Goal: Transaction & Acquisition: Purchase product/service

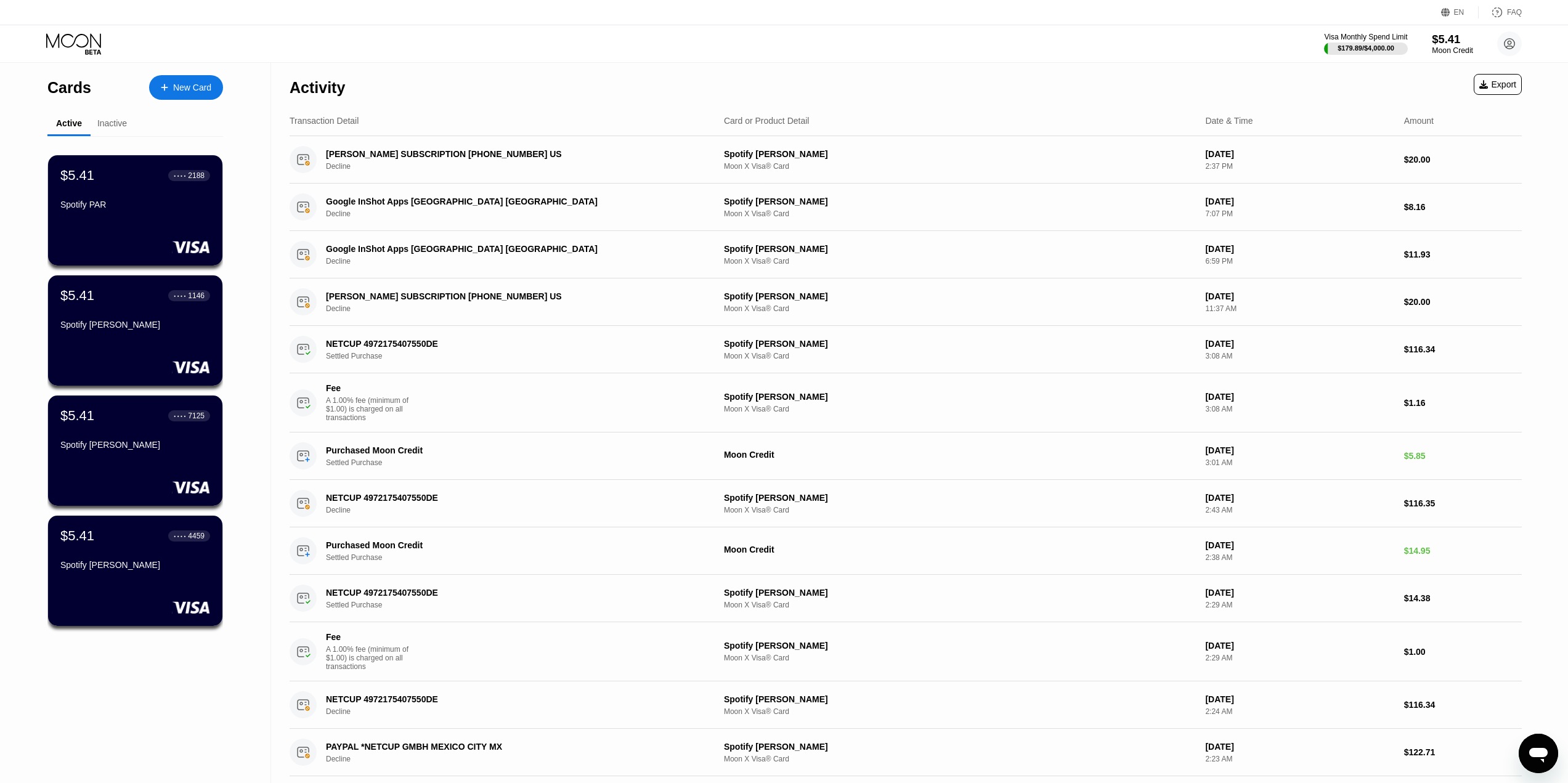
click at [1446, 39] on div "$5.41" at bounding box center [1452, 39] width 42 height 13
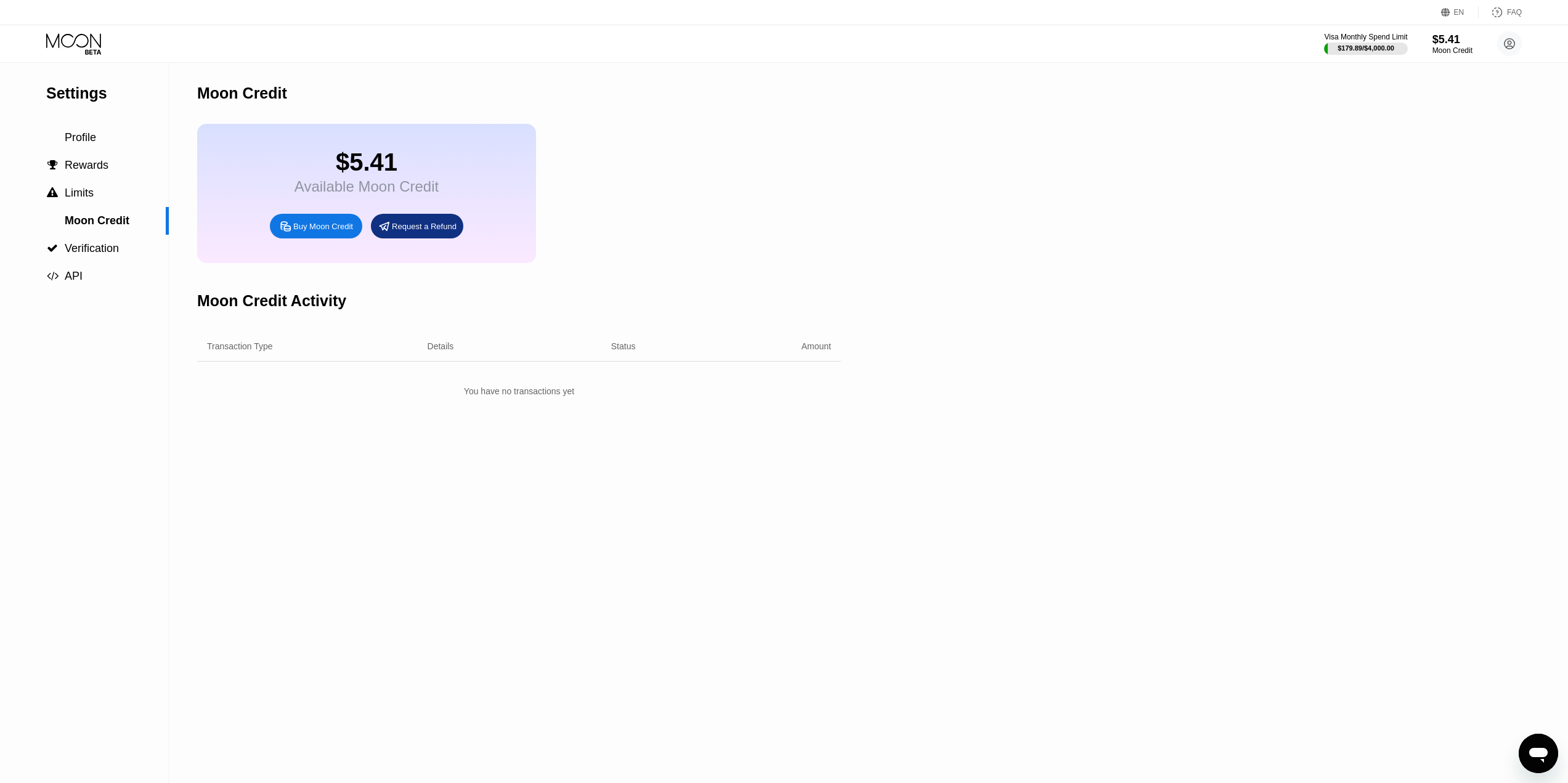
click at [294, 232] on div "Buy Moon Credit" at bounding box center [323, 226] width 60 height 10
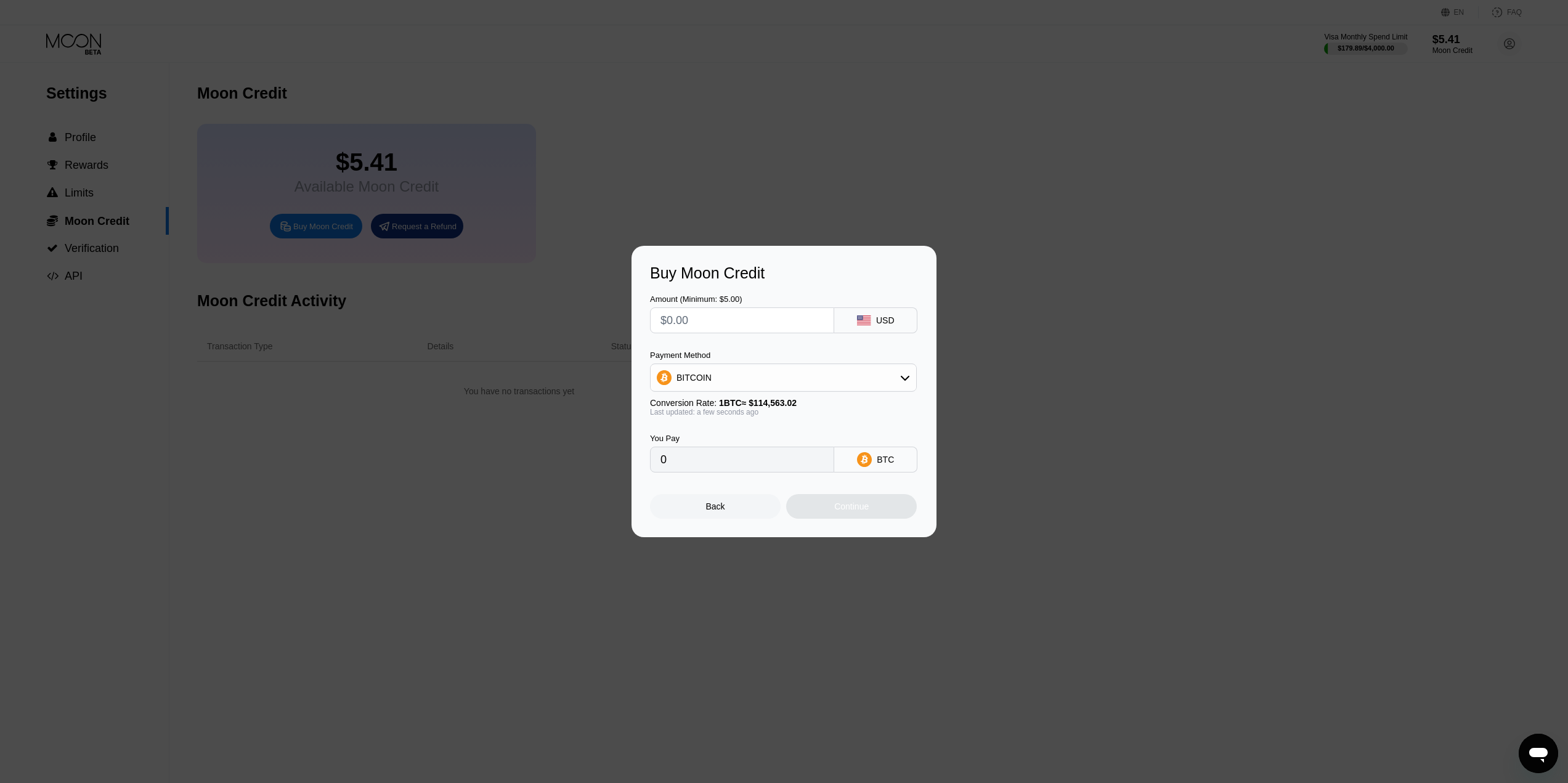
click at [748, 395] on div "Payment Method BITCOIN Conversion Rate: 1 BTC ≈ $114,563.02 Last updated: a few…" at bounding box center [784, 384] width 267 height 66
click at [719, 384] on div "BITCOIN" at bounding box center [783, 377] width 265 height 25
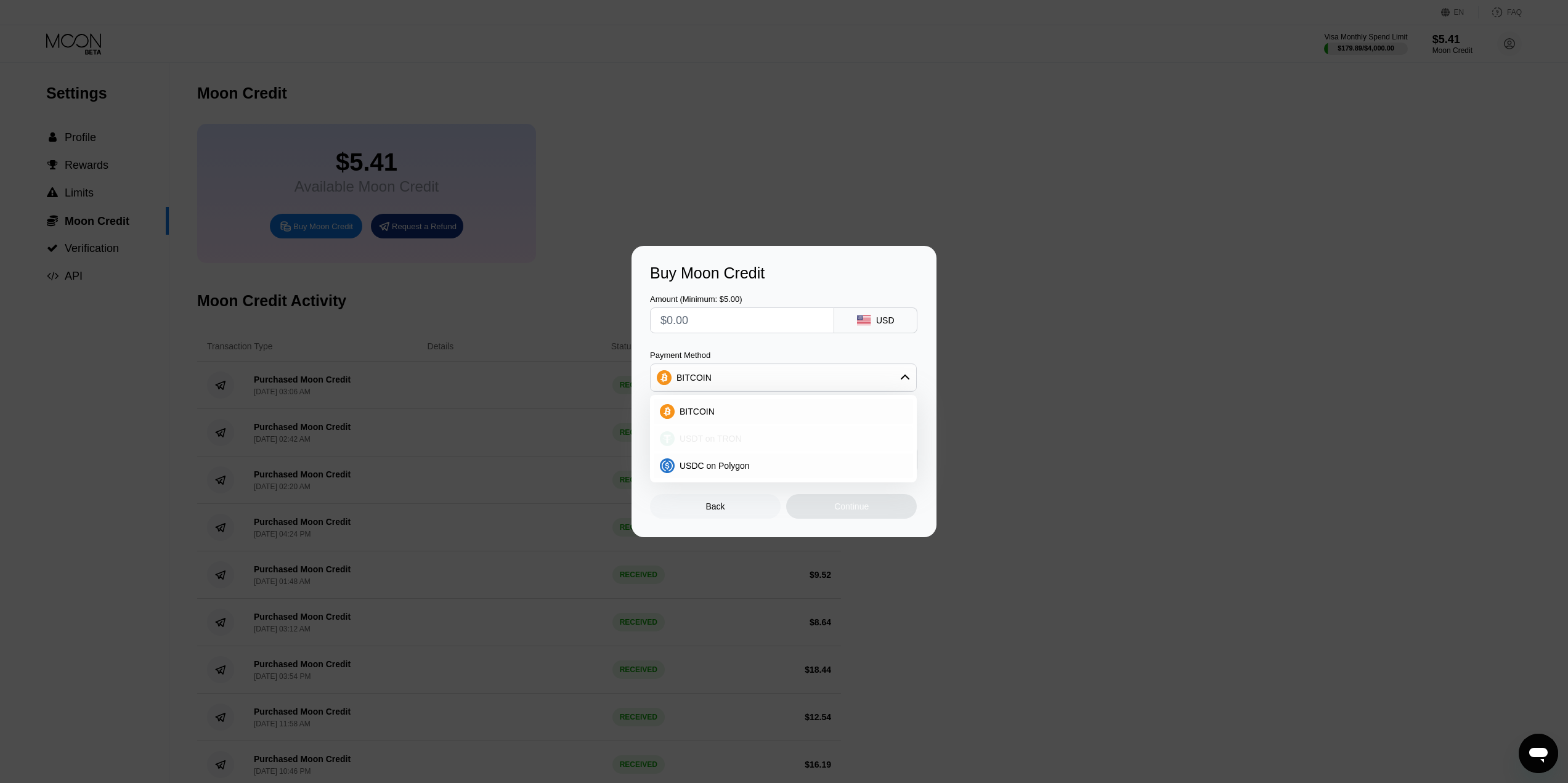
click at [693, 432] on div "USDT on TRON" at bounding box center [783, 439] width 260 height 25
type input "0.00"
click at [720, 310] on input "text" at bounding box center [742, 320] width 163 height 25
type input "$1"
type input "1.01"
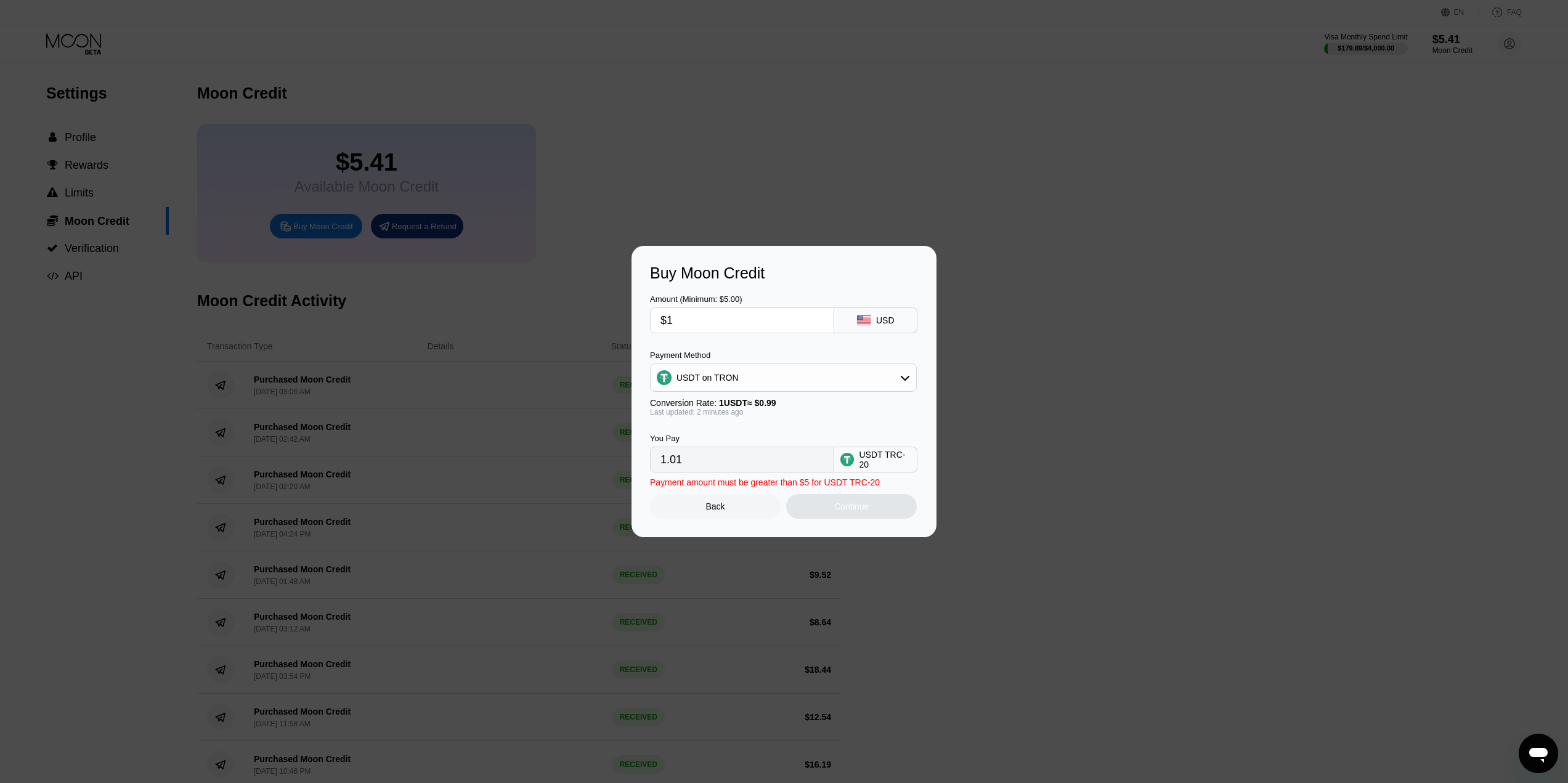
type input "$18"
type input "18.18"
type input "$18.2"
type input "18.38"
type input "$18.29"
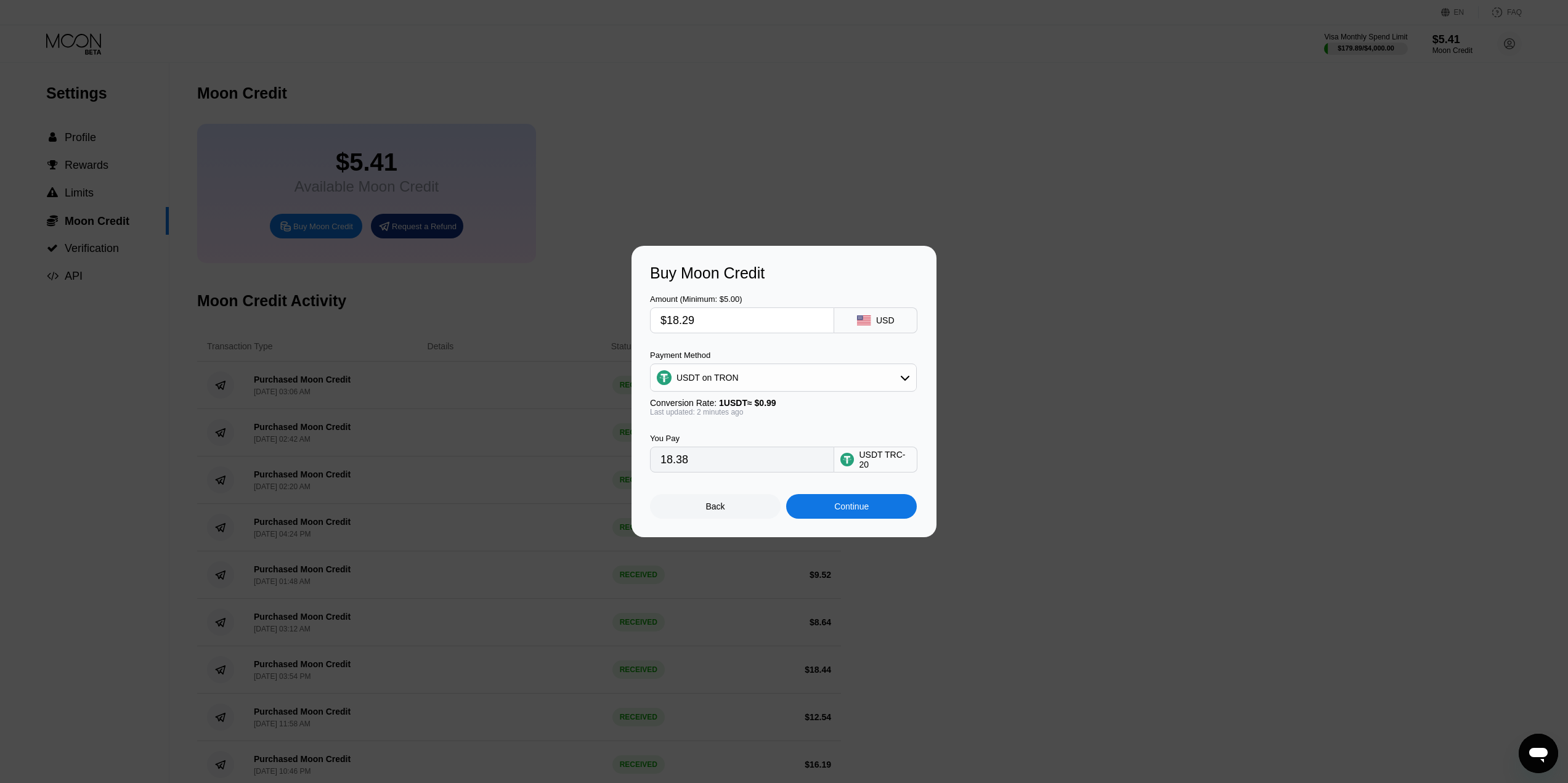
type input "18.47"
type input "$18.2"
type input "18.38"
type input "$18."
type input "18.18"
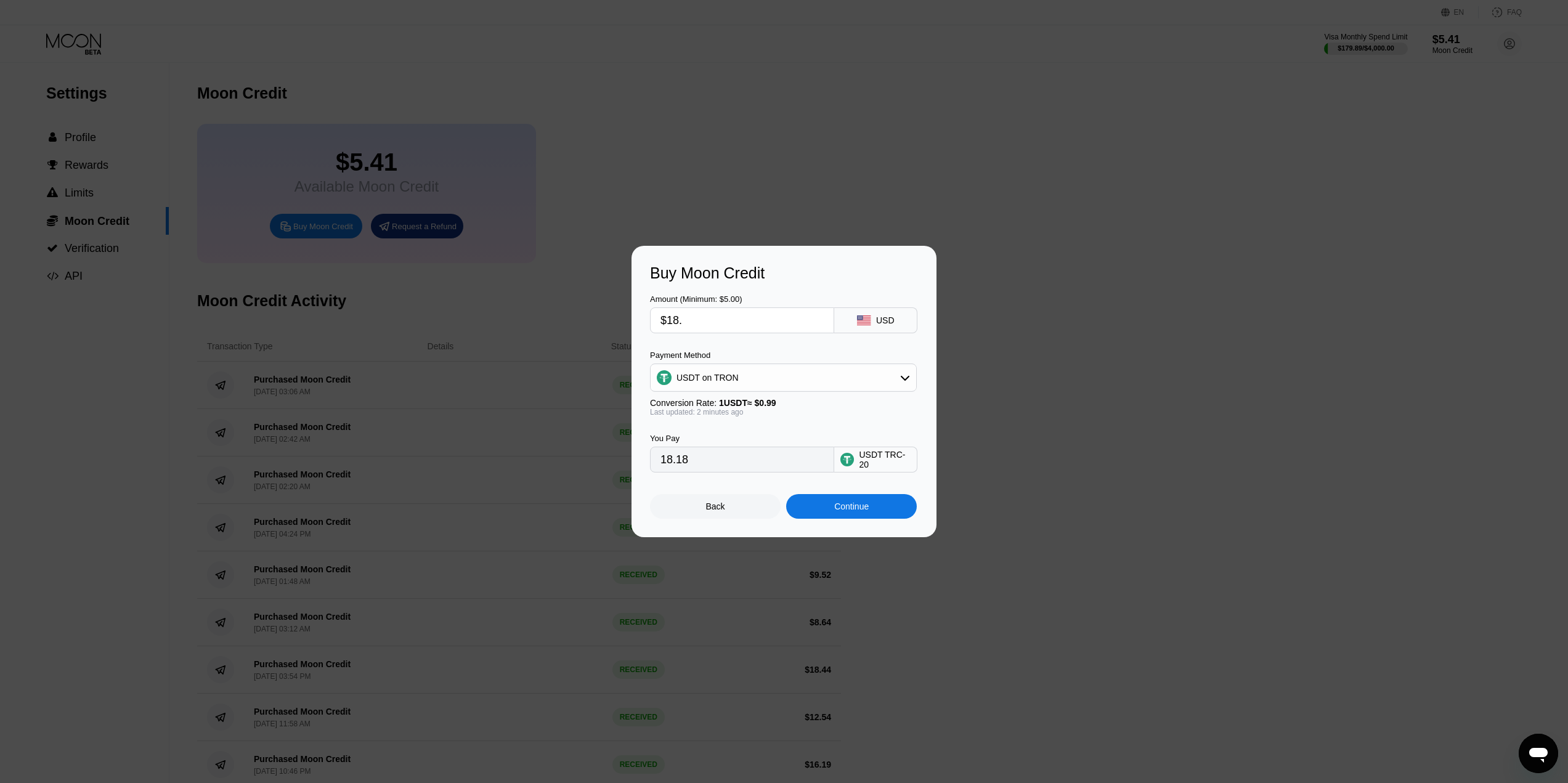
type input "$18.3"
type input "18.48"
type input "$18.32"
type input "18.51"
type input "$18.3"
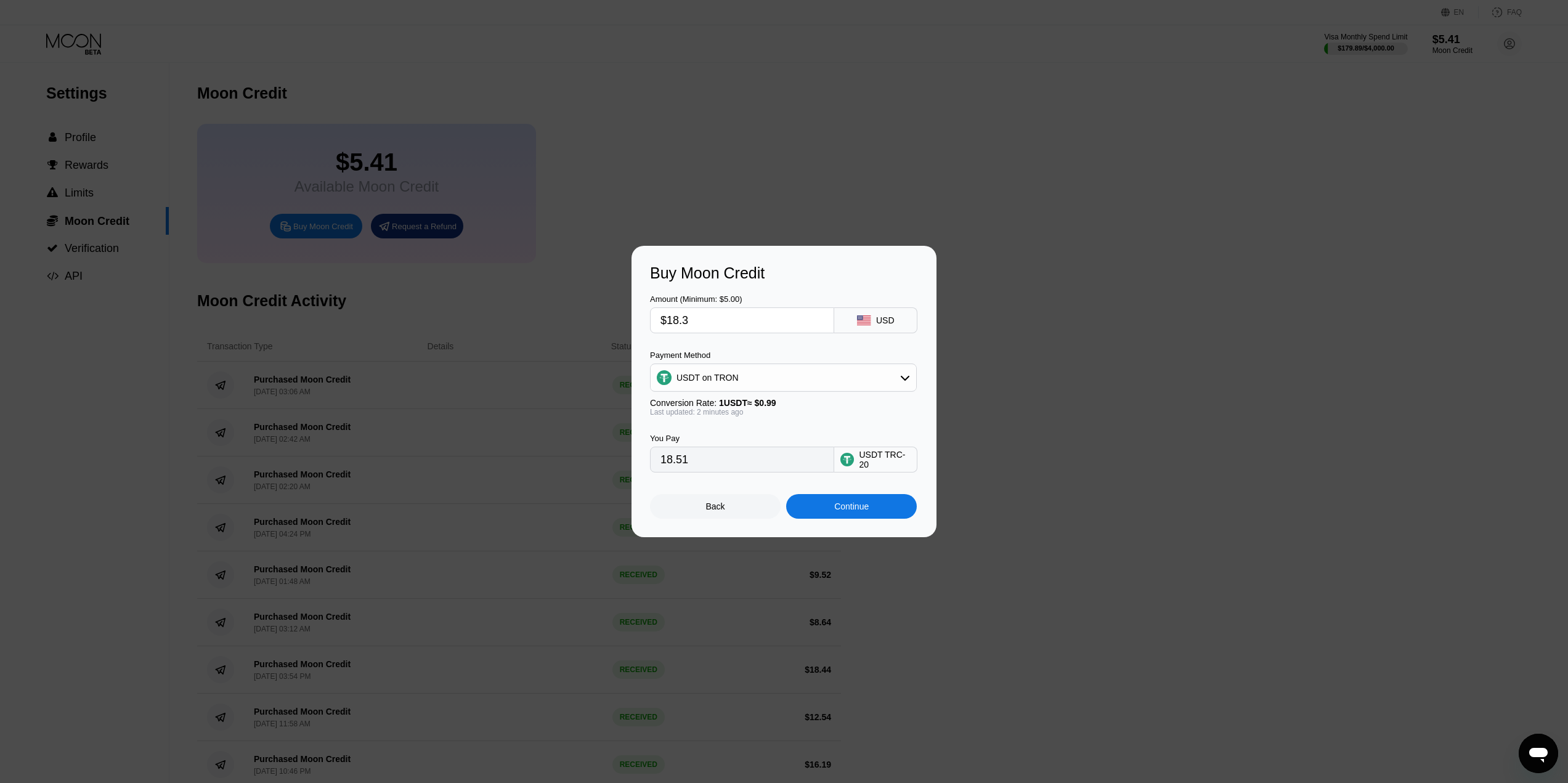
type input "18.48"
type input "$18.34"
type input "18.53"
type input "$18.3"
type input "18.48"
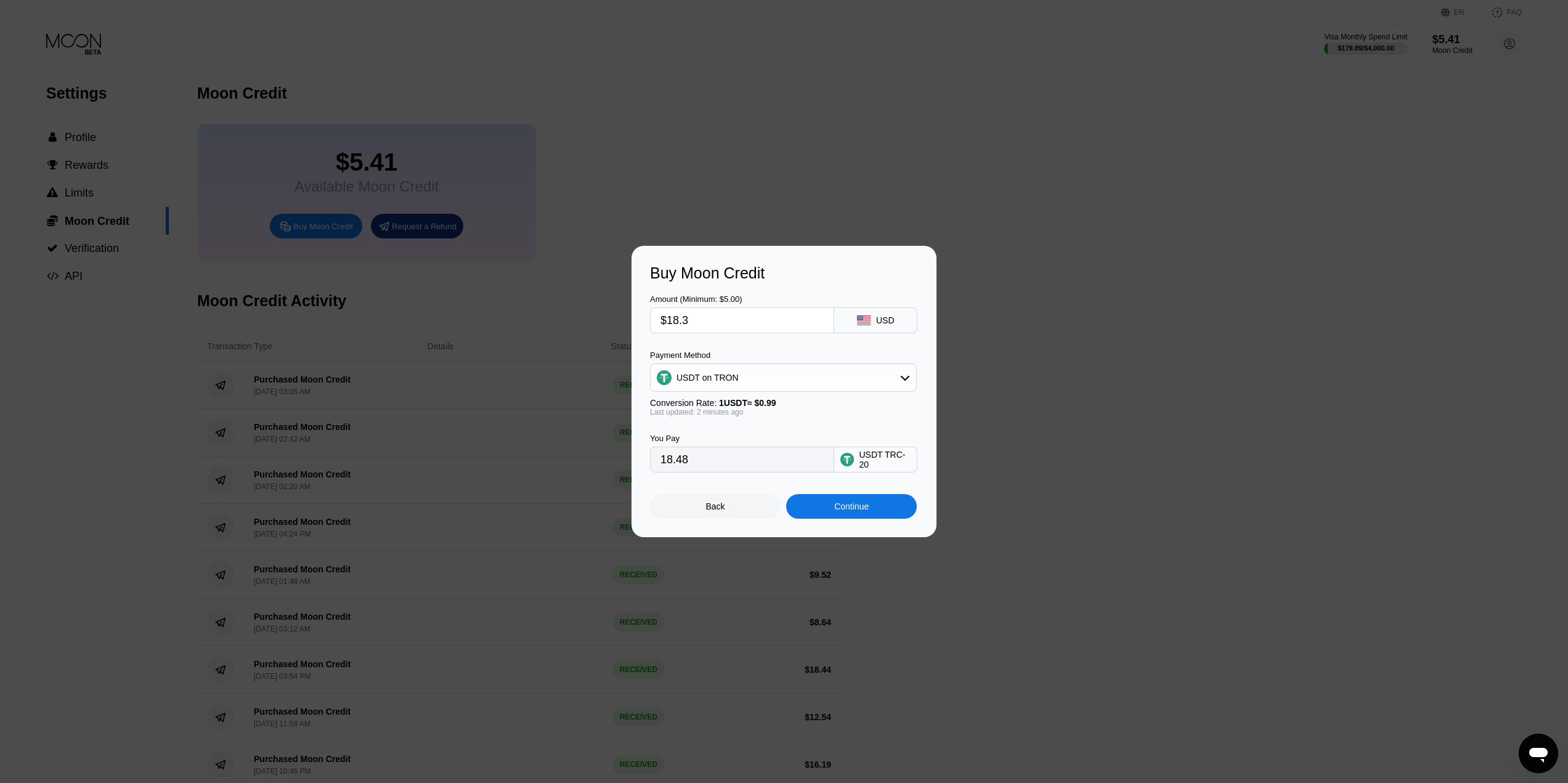
type input "$18.35"
type input "18.54"
type input "$18.3"
type input "18.48"
type input "$18.36"
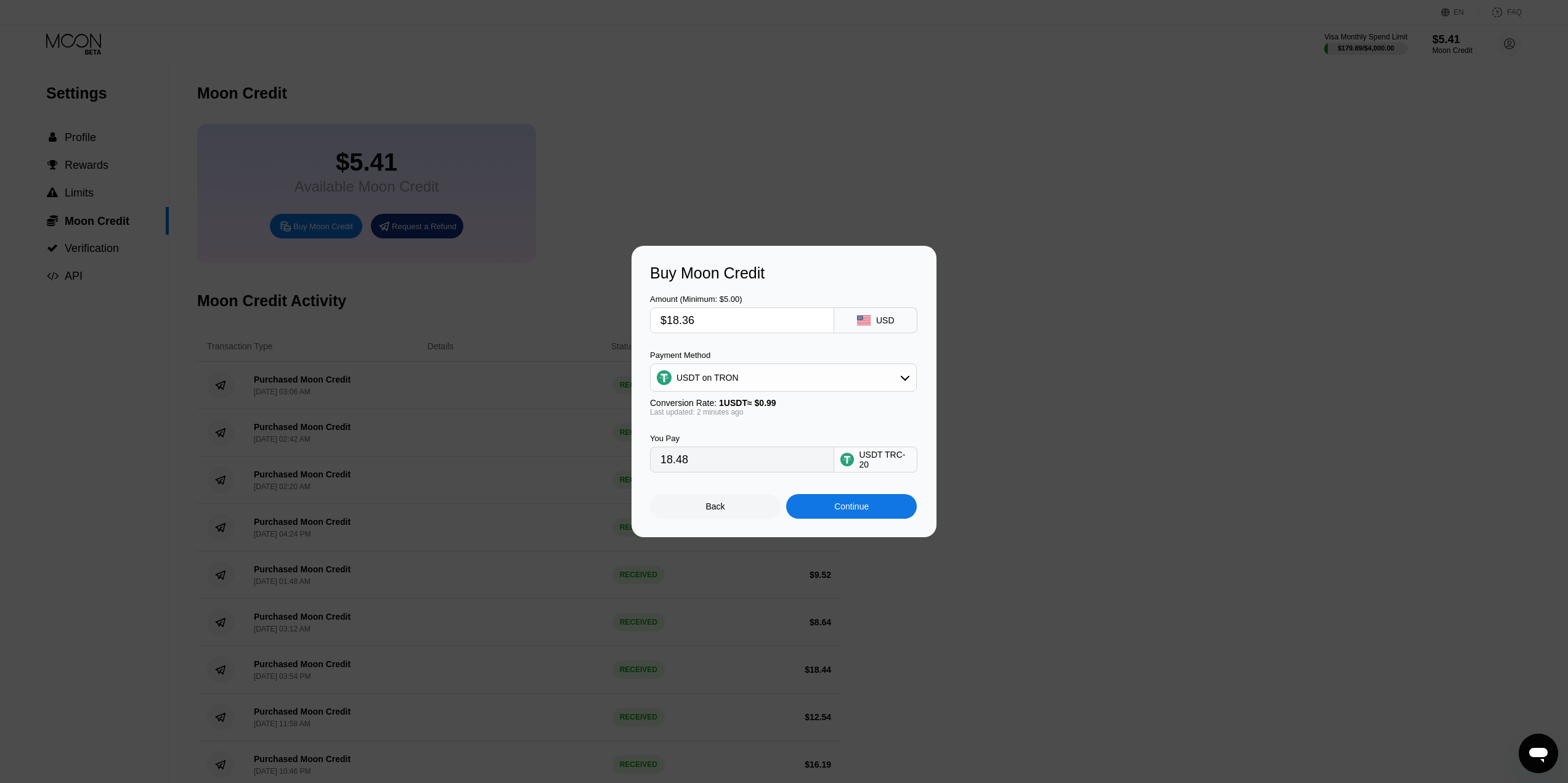
type input "18.55"
click at [730, 310] on input "$18.36" at bounding box center [742, 320] width 163 height 25
type input "$18.3"
type input "18.48"
type input "$18."
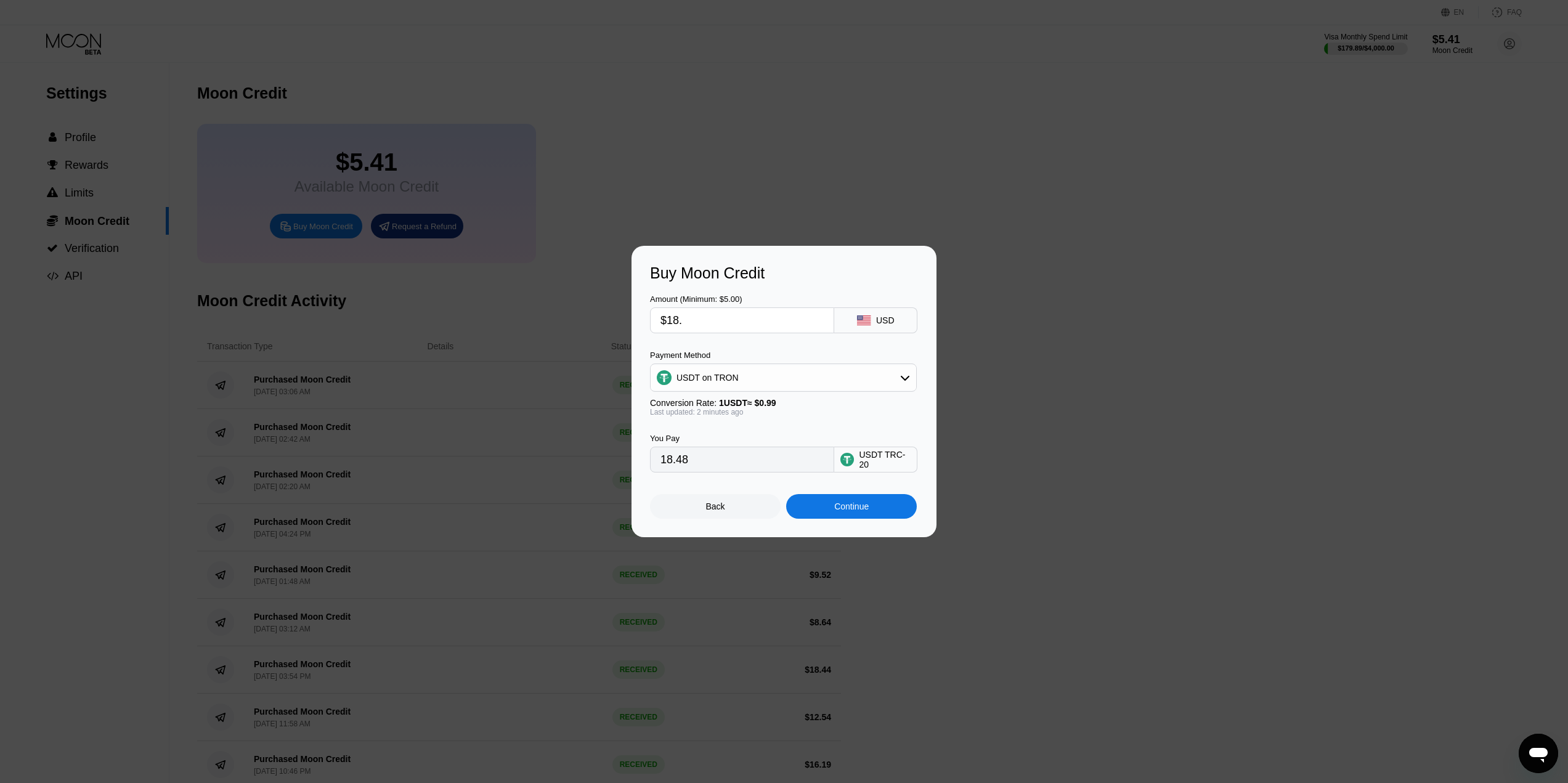
type input "18.18"
type input "$1"
type input "1.01"
type input "$17"
type input "17.17"
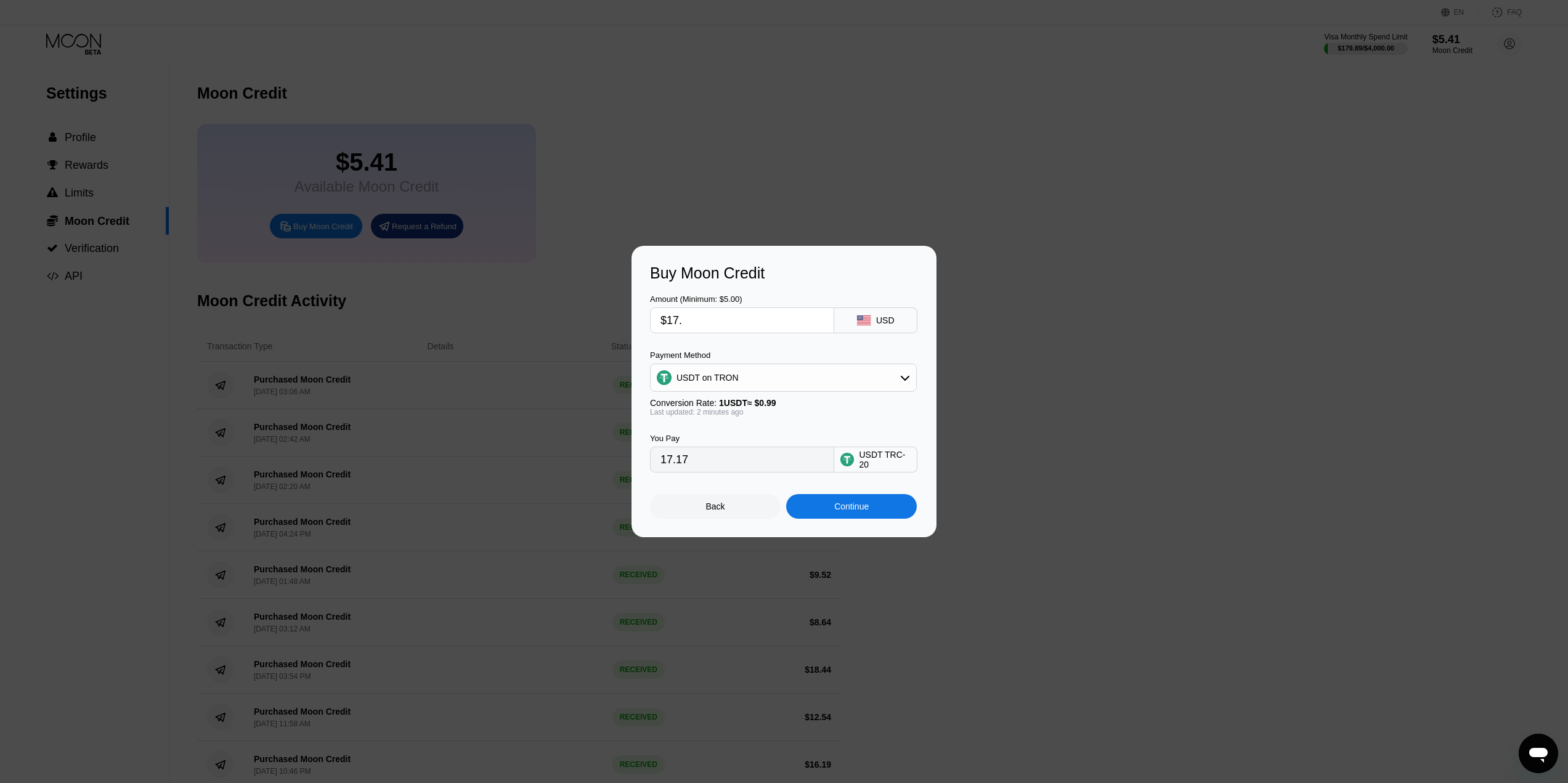
type input "$17.9"
type input "18.08"
click at [723, 318] on input "$17.9" at bounding box center [742, 320] width 163 height 25
type input "$17."
type input "17.17"
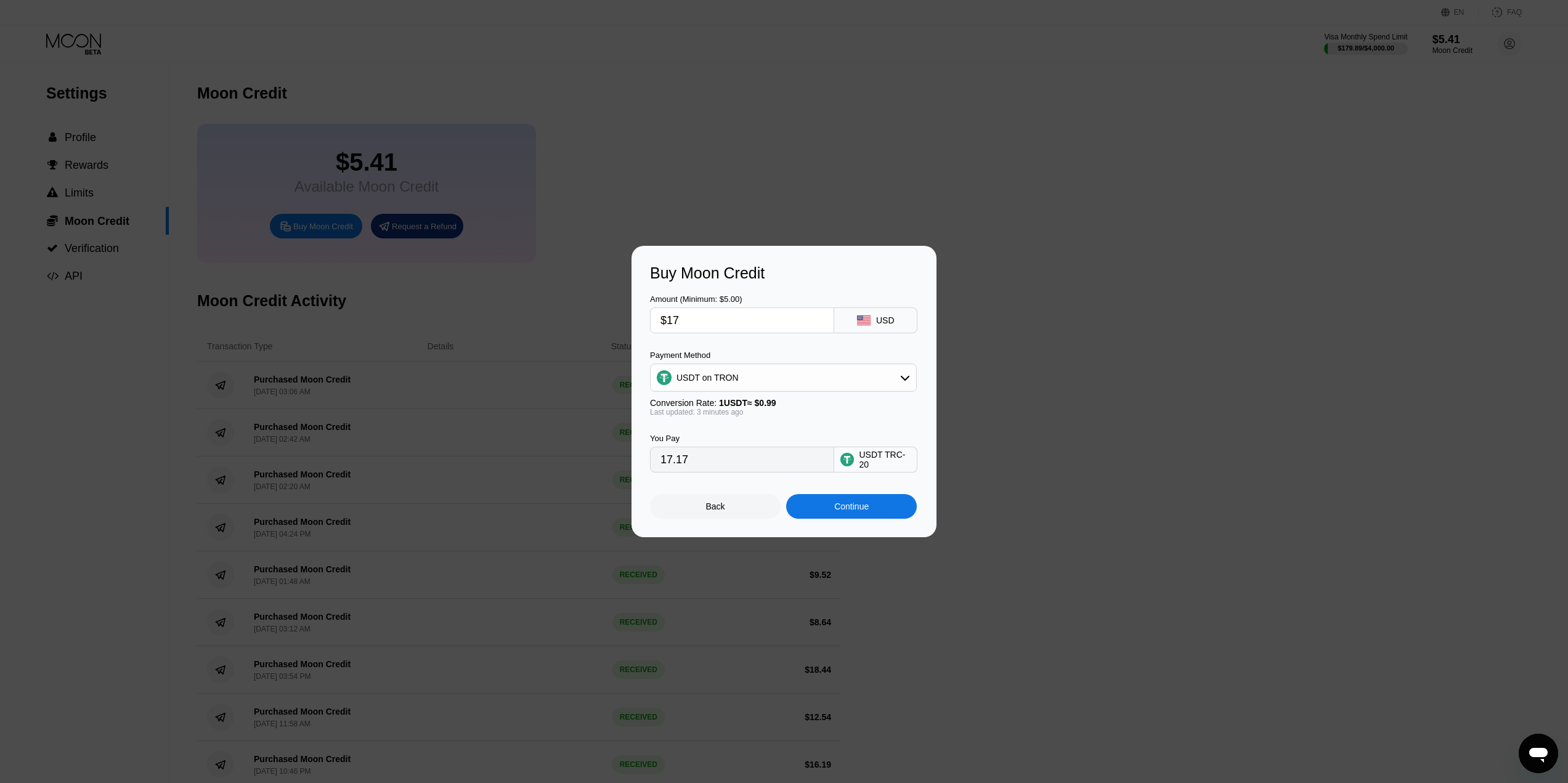
type input "$1"
type input "1.01"
type input "$18"
type input "18.18"
type input "$1"
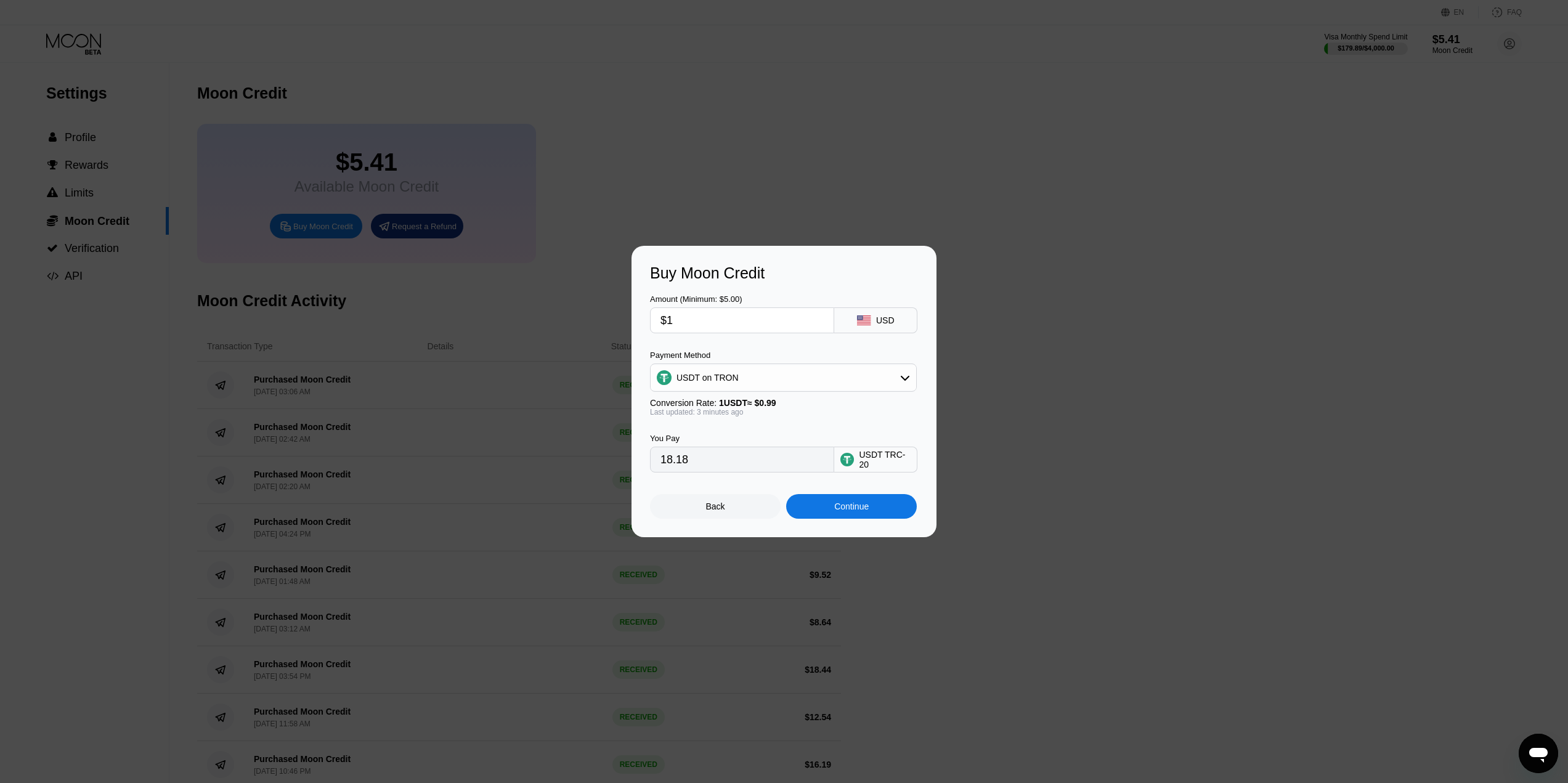
type input "1.01"
type input "$1.2"
type input "1.21"
type input "$1."
type input "1.01"
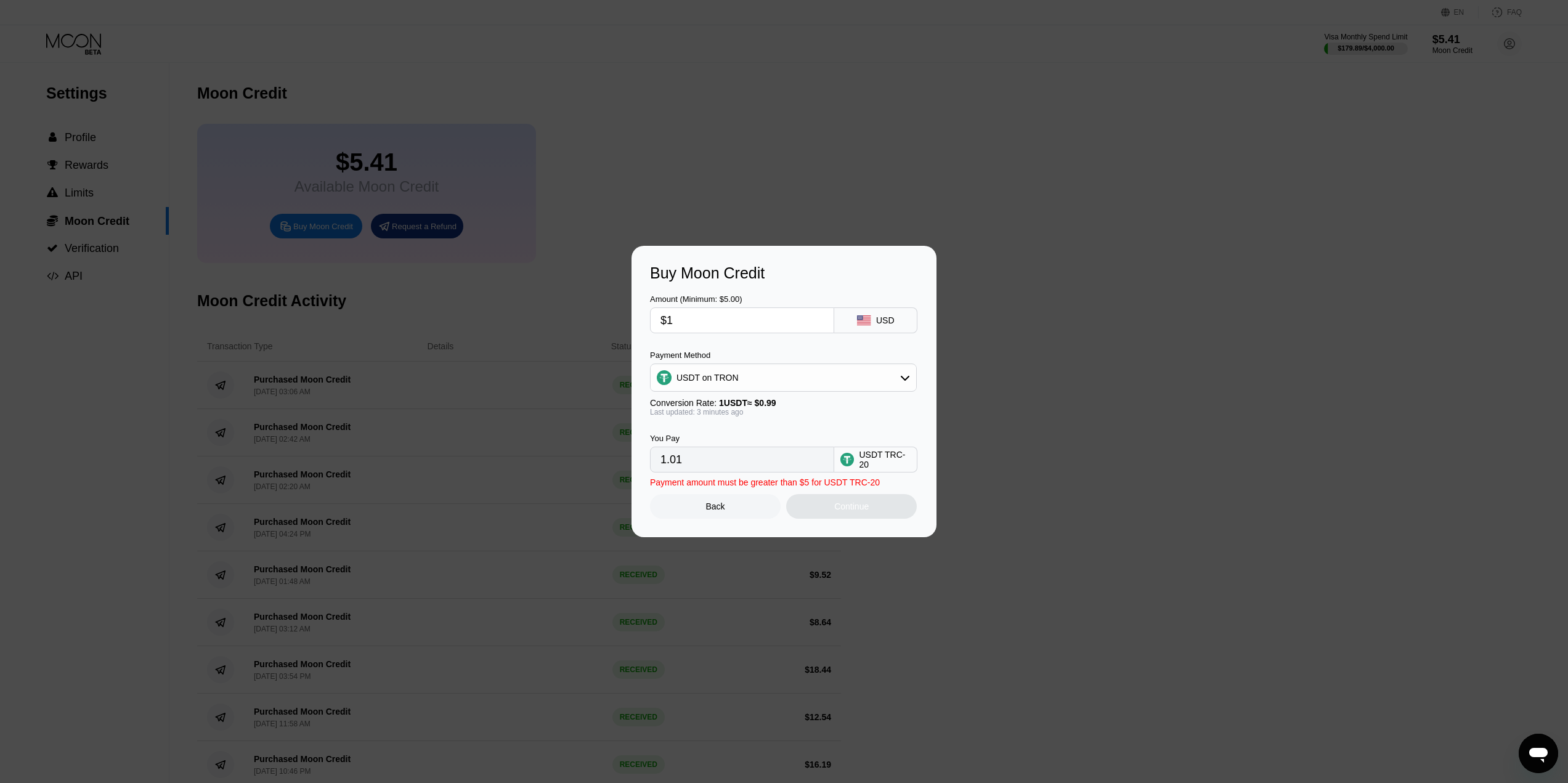
type input "$18"
type input "18.18"
type input "$18.2"
type input "18.38"
type input "$18."
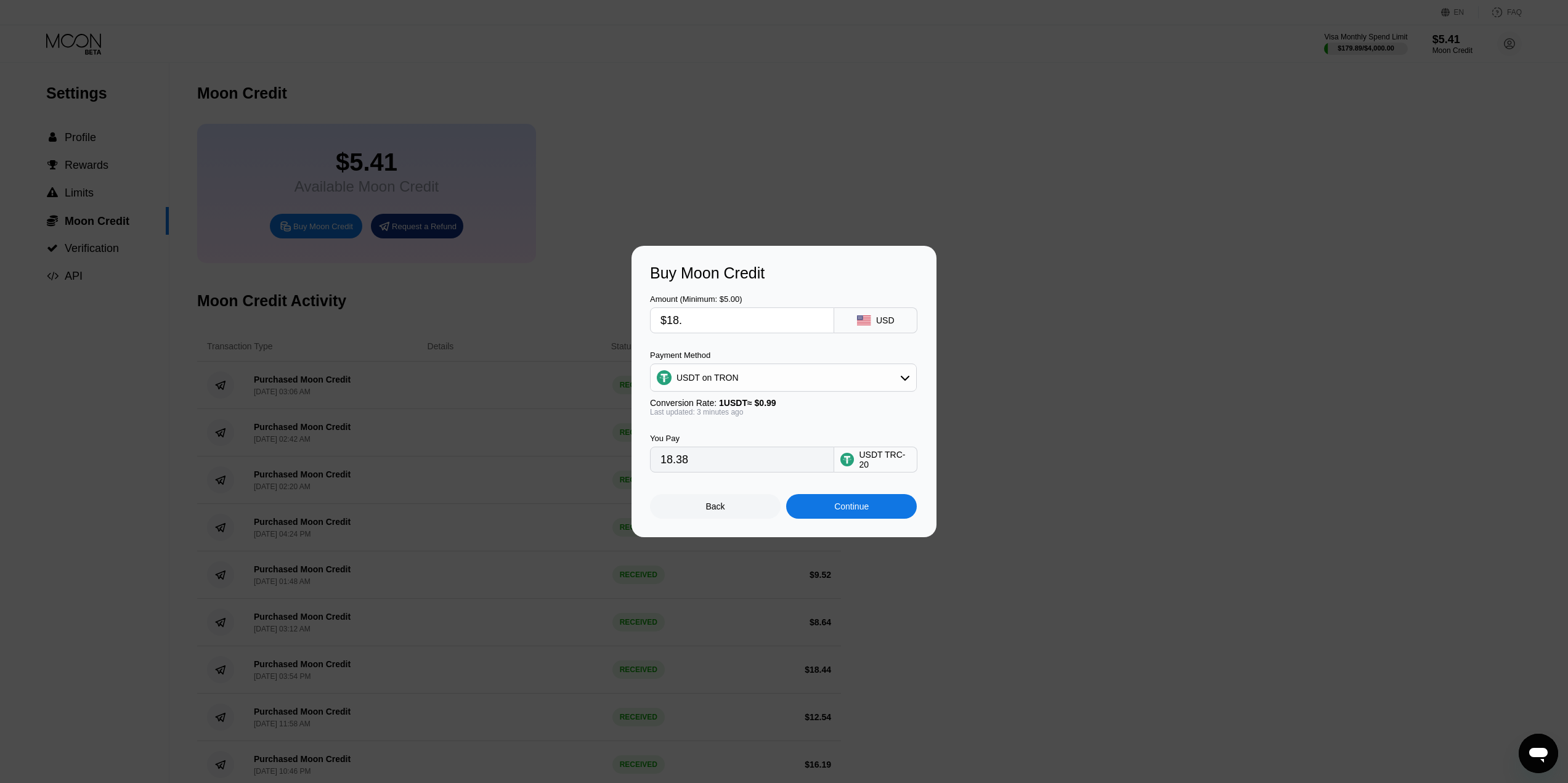
type input "18.18"
type input "$18.1"
type input "18.28"
type input "$18.12"
type input "18.30"
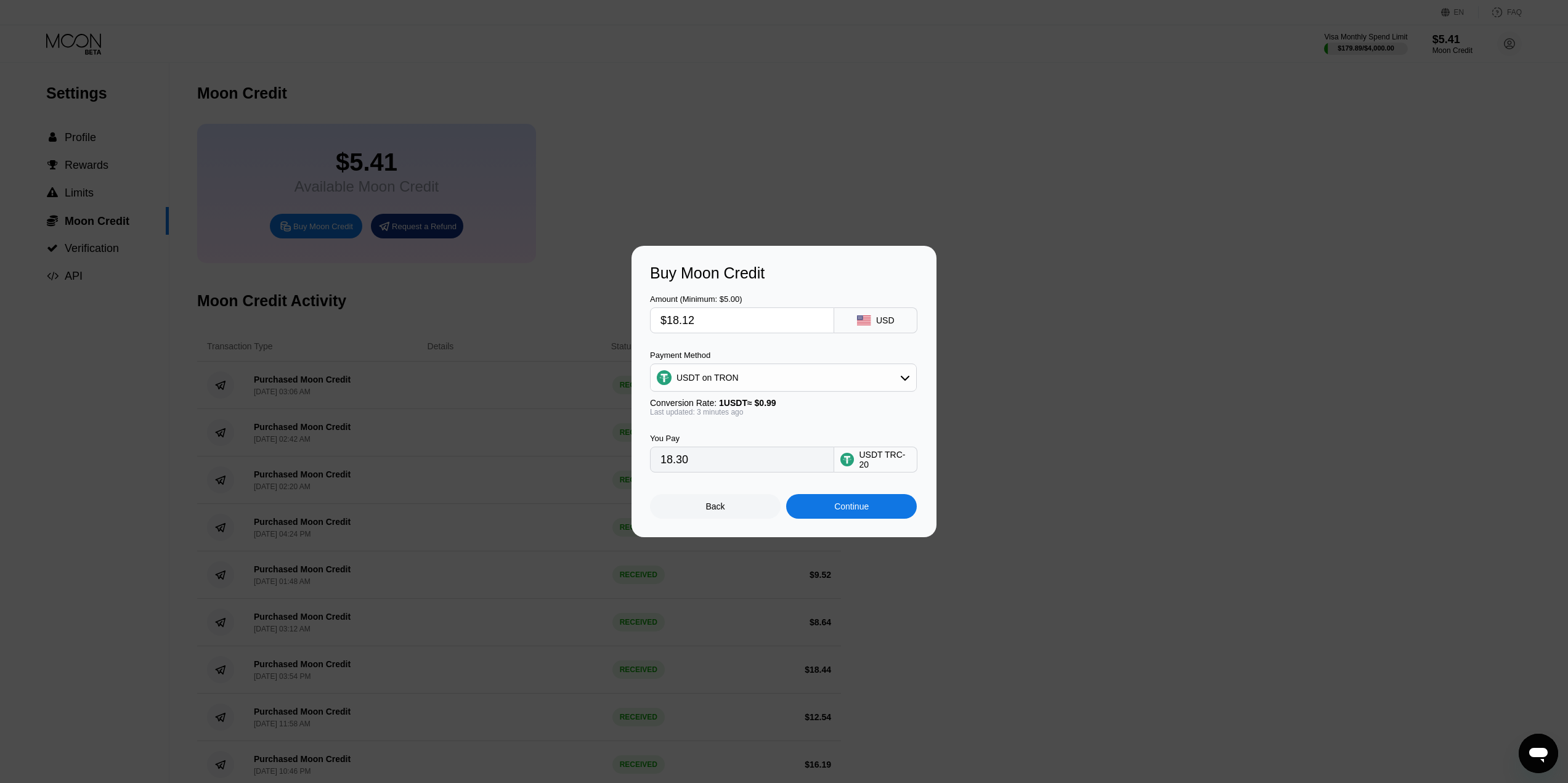
type input "$18.1"
type input "18.28"
type input "$18.11"
type input "18.29"
type input "$18.11"
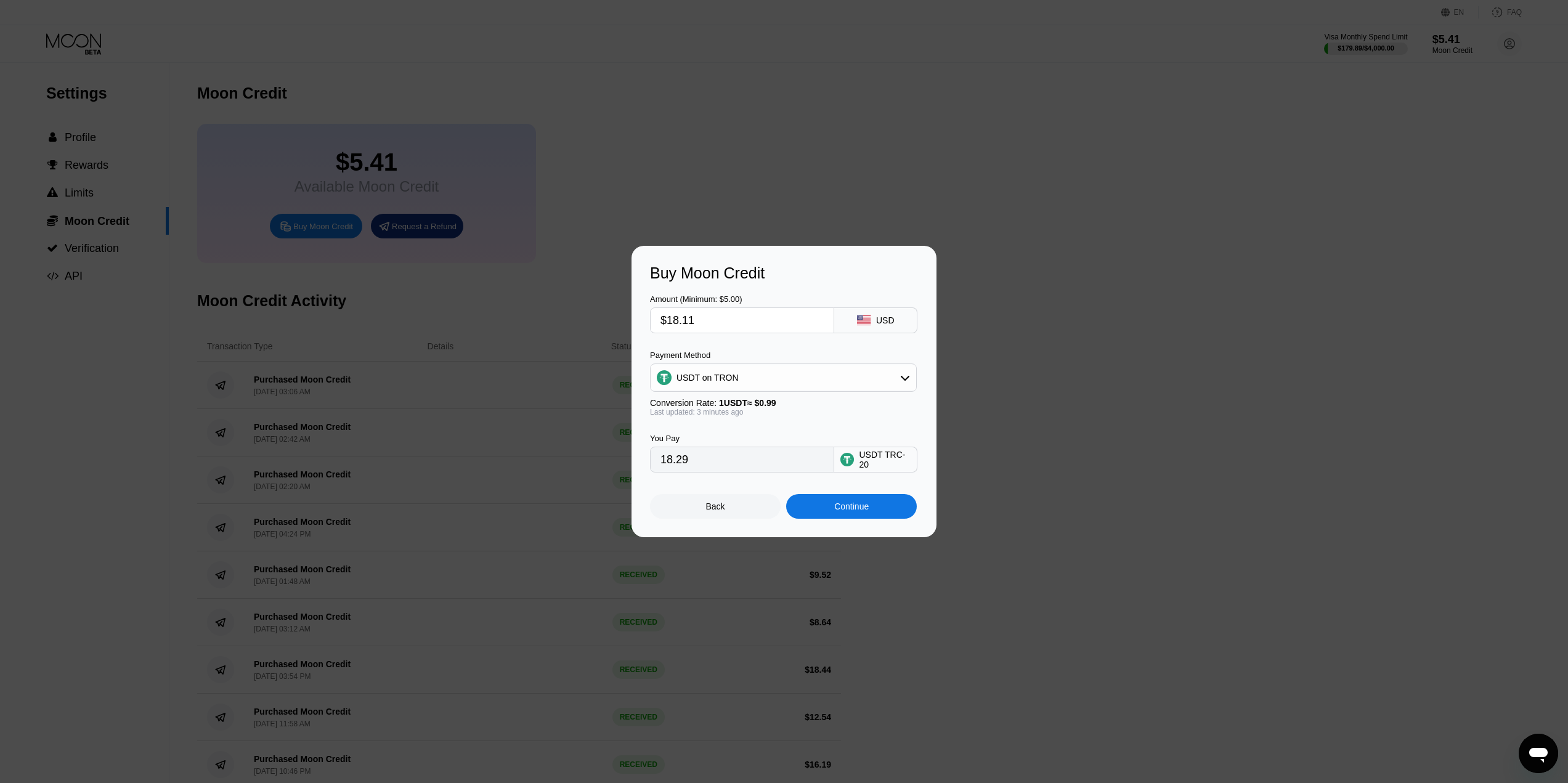
click at [862, 511] on div "Continue" at bounding box center [851, 507] width 34 height 10
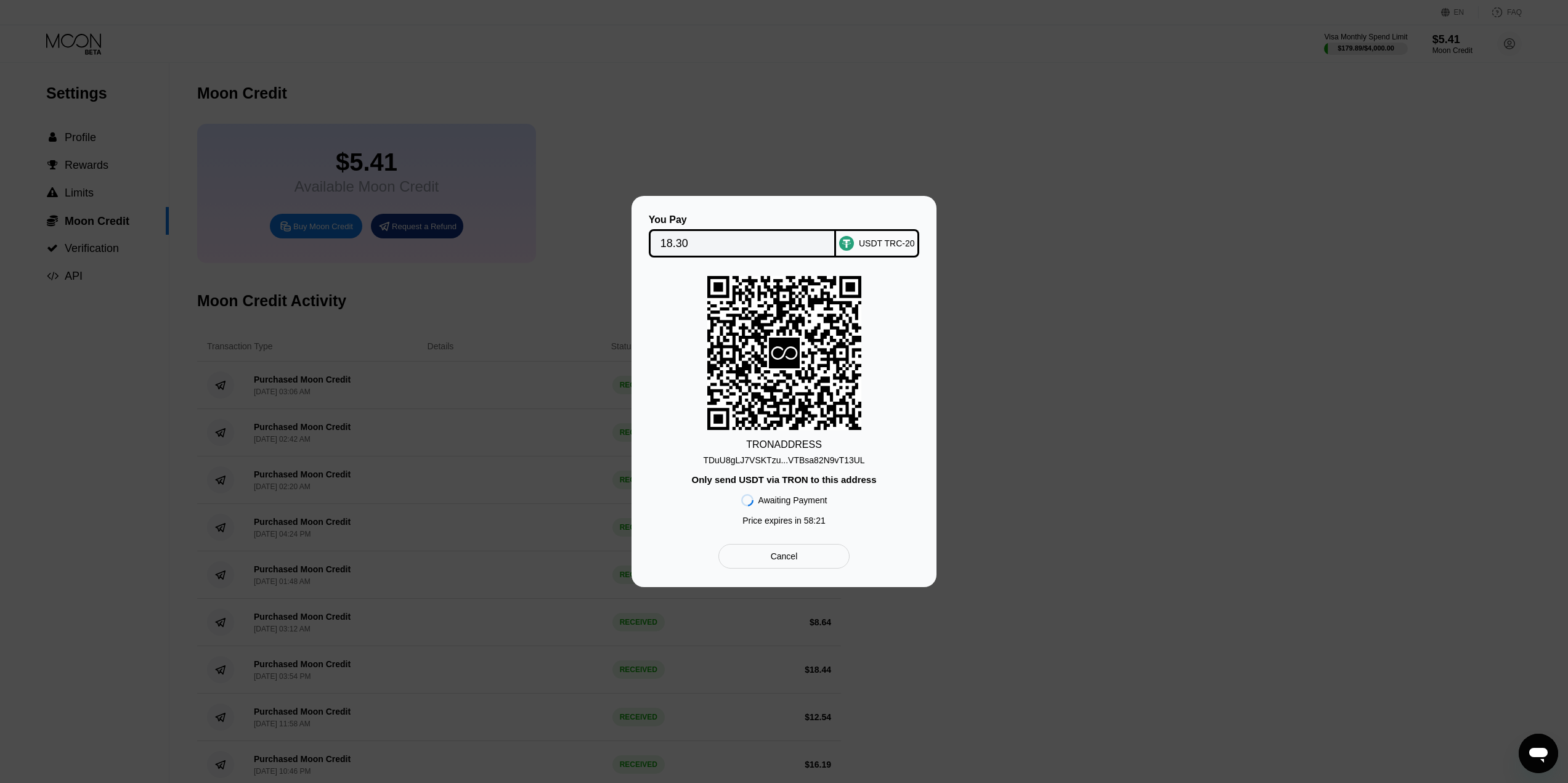
click at [768, 454] on div "TDuU8gLJ7VSKTzu...VTBsa82N9vT13UL" at bounding box center [784, 458] width 161 height 15
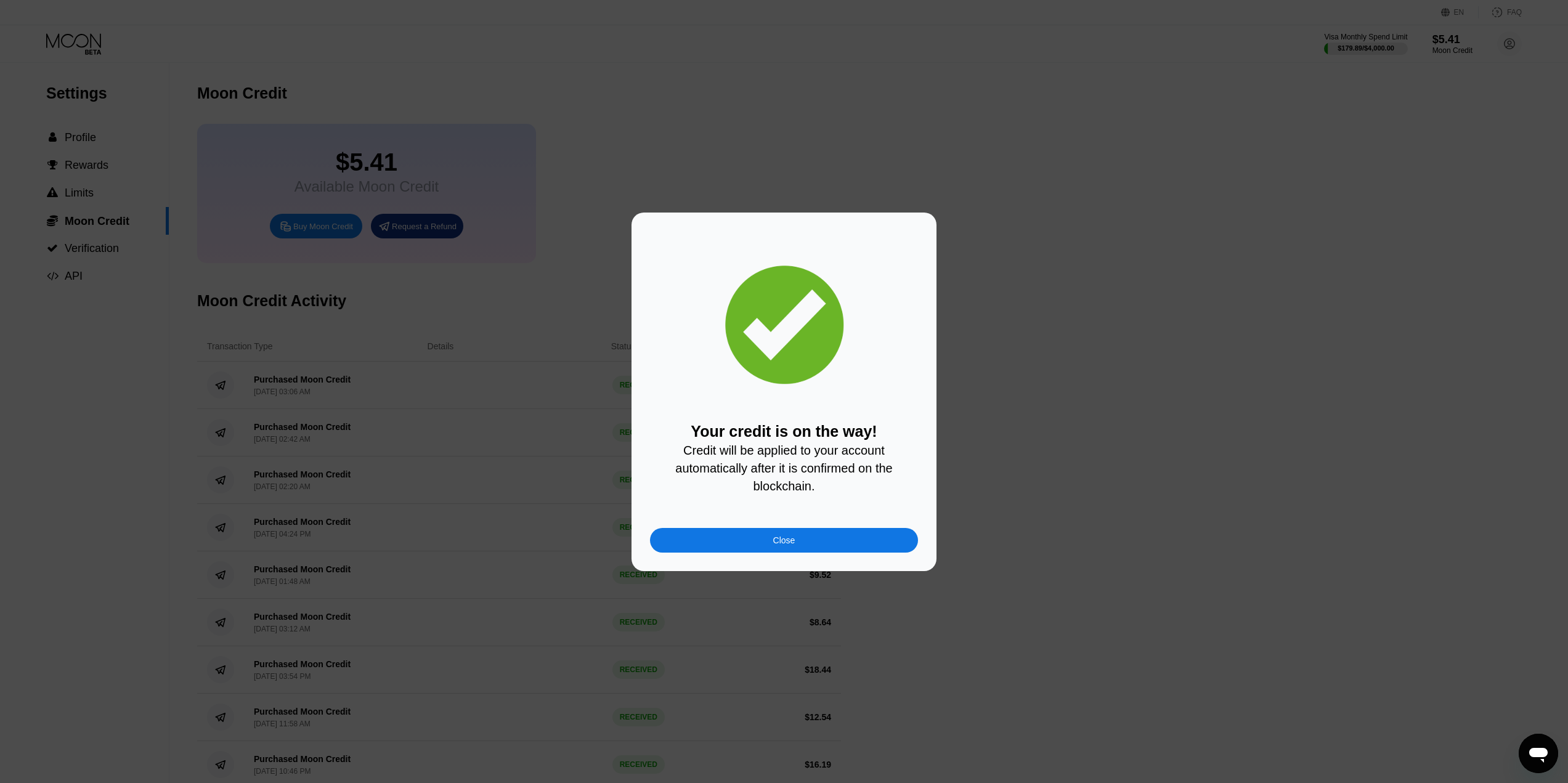
click at [754, 550] on div "Close" at bounding box center [784, 540] width 268 height 25
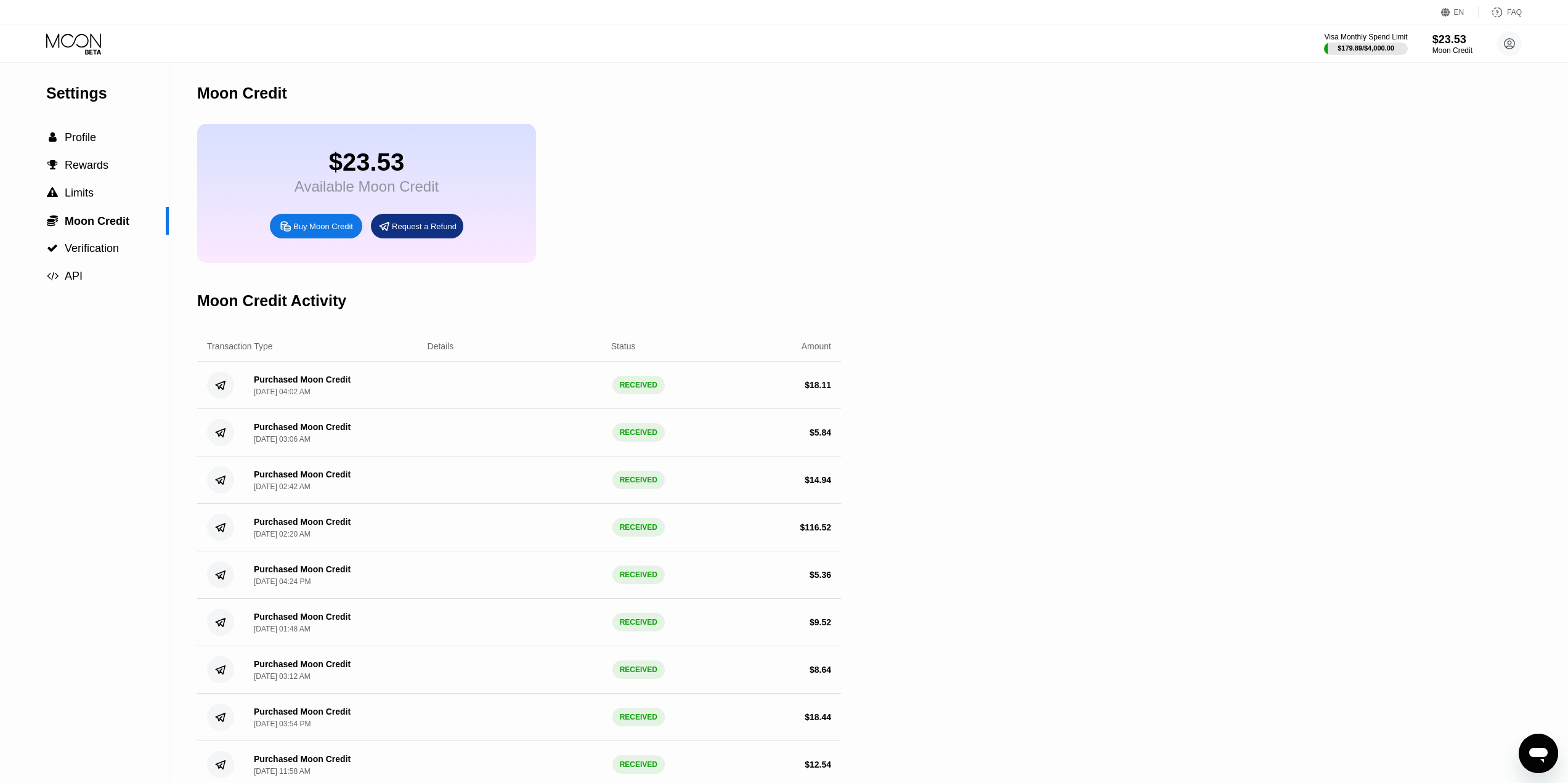
click at [63, 27] on div "Visa Monthly Spend Limit $179.89 / $4,000.00 $23.53 Moon Credit me@edwin.one  …" at bounding box center [784, 44] width 1568 height 37
click at [69, 42] on icon at bounding box center [75, 44] width 58 height 22
